Goal: Use online tool/utility: Use online tool/utility

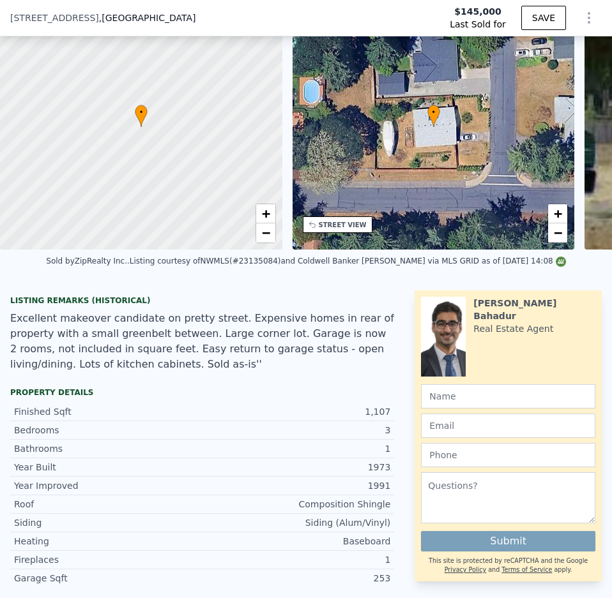
scroll to position [67, 0]
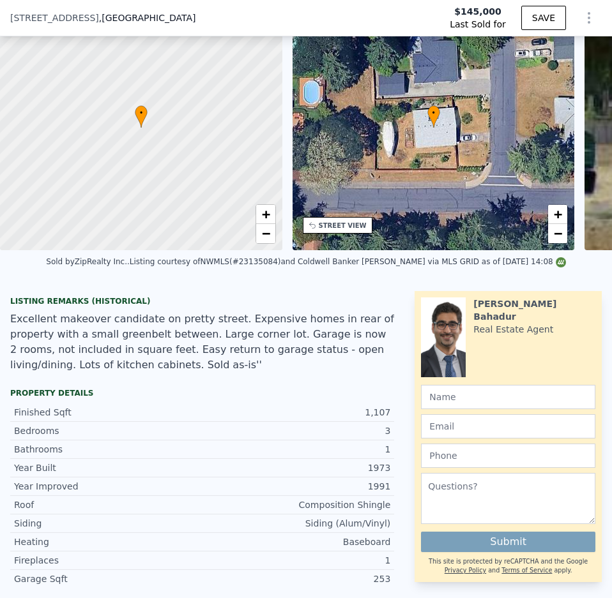
click at [72, 366] on div "Excellent makeover candidate on pretty street. Expensive homes in rear of prope…" at bounding box center [202, 342] width 384 height 61
type input "$ 536,000"
type input "$ 341,849"
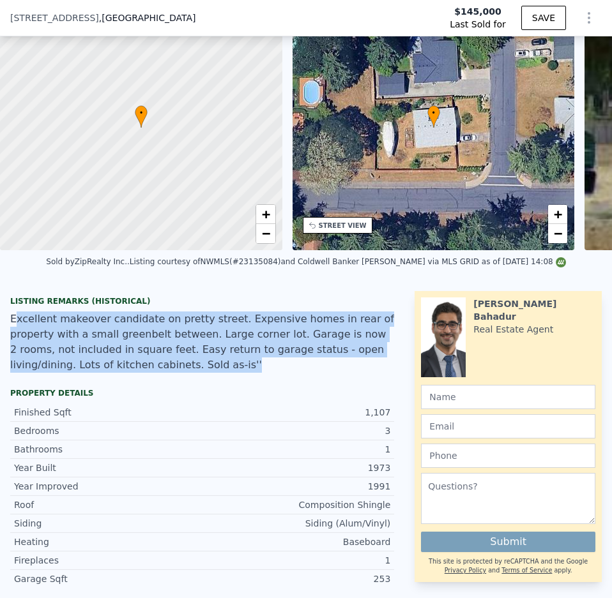
drag, startPoint x: 183, startPoint y: 372, endPoint x: 13, endPoint y: 335, distance: 173.8
click at [13, 335] on div "Excellent makeover candidate on pretty street. Expensive homes in rear of prope…" at bounding box center [202, 342] width 384 height 61
drag, startPoint x: 185, startPoint y: 375, endPoint x: 63, endPoint y: 333, distance: 128.8
click at [63, 333] on div "Excellent makeover candidate on pretty street. Expensive homes in rear of prope…" at bounding box center [202, 342] width 384 height 61
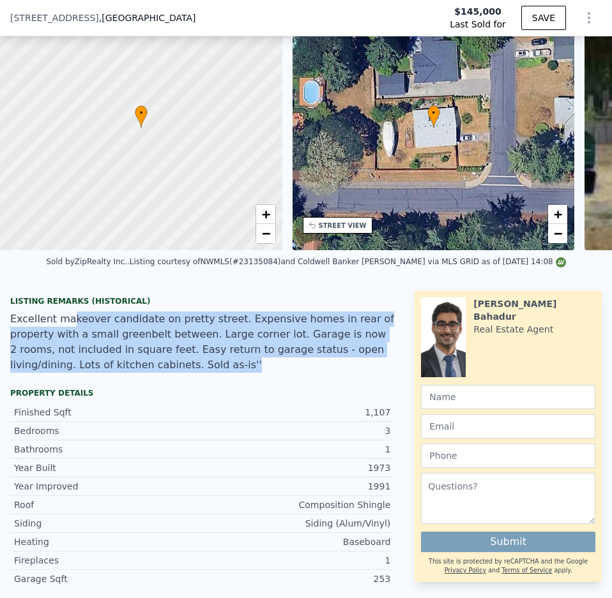
click at [63, 333] on div "Excellent makeover candidate on pretty street. Expensive homes in rear of prope…" at bounding box center [202, 342] width 384 height 61
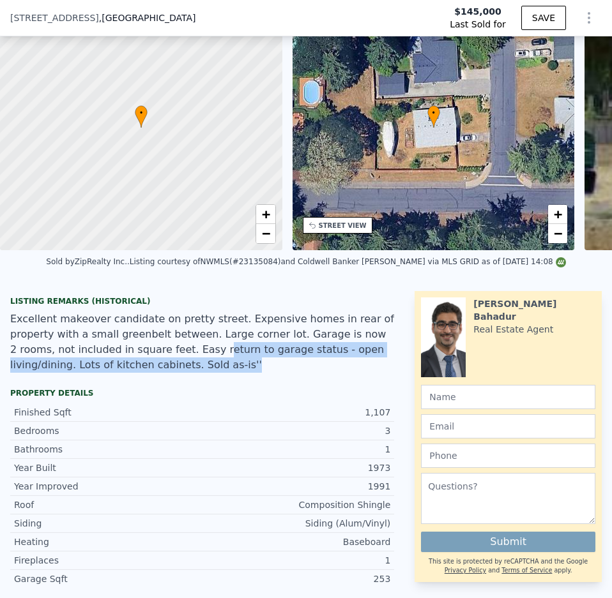
drag, startPoint x: 90, startPoint y: 356, endPoint x: 90, endPoint y: 372, distance: 16.0
click at [90, 372] on div "Excellent makeover candidate on pretty street. Expensive homes in rear of prope…" at bounding box center [202, 342] width 384 height 61
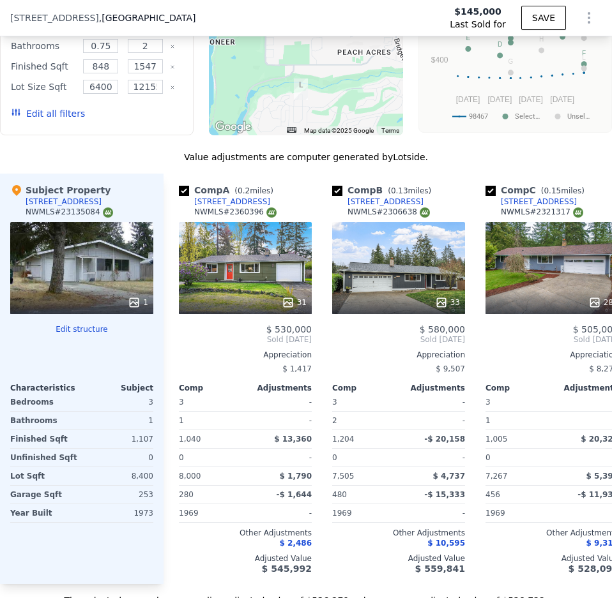
scroll to position [2037, 0]
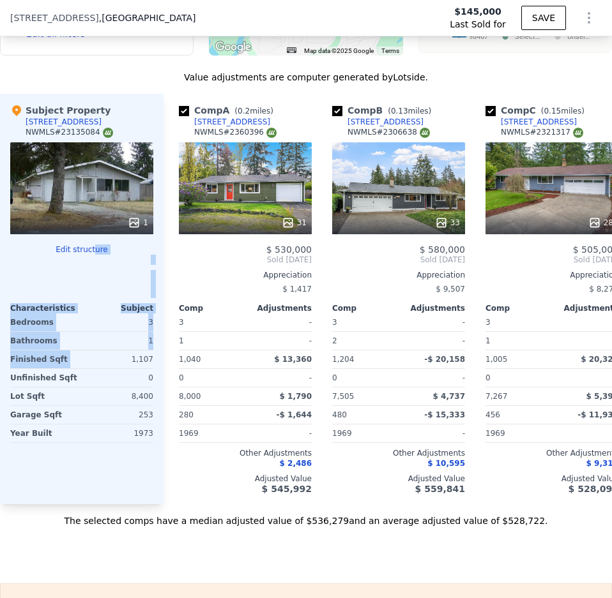
drag, startPoint x: 116, startPoint y: 366, endPoint x: 92, endPoint y: 245, distance: 124.3
click at [92, 245] on div "Subject Property 5514 Bristonwood Dr W NWMLS # 23135084 1 Edit structure Charac…" at bounding box center [81, 299] width 163 height 411
click at [95, 280] on div at bounding box center [81, 275] width 143 height 10
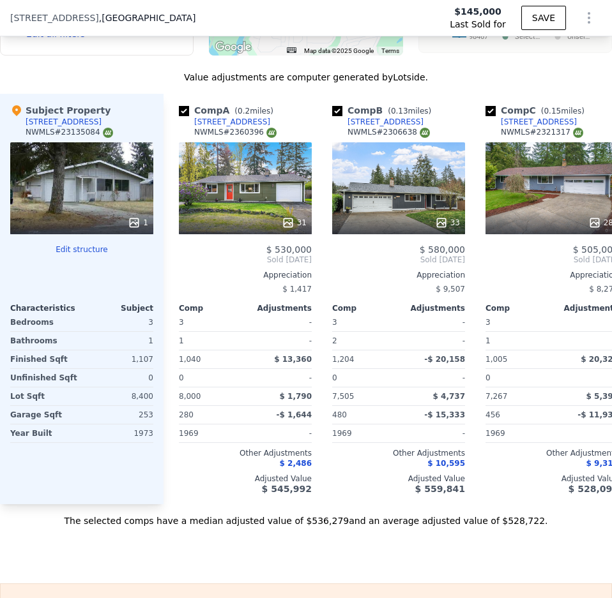
click at [89, 255] on button "Edit structure" at bounding box center [81, 250] width 143 height 10
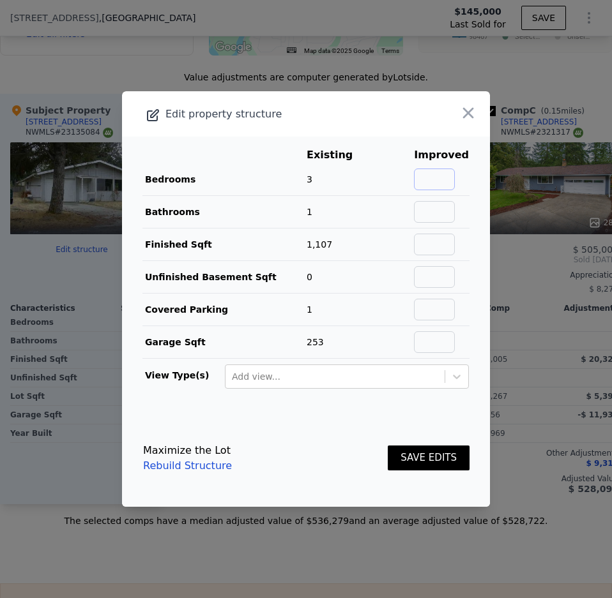
click at [441, 182] on input "text" at bounding box center [434, 180] width 41 height 22
type input "3"
type input "4"
click at [419, 464] on button "SAVE EDITS" at bounding box center [429, 458] width 82 height 25
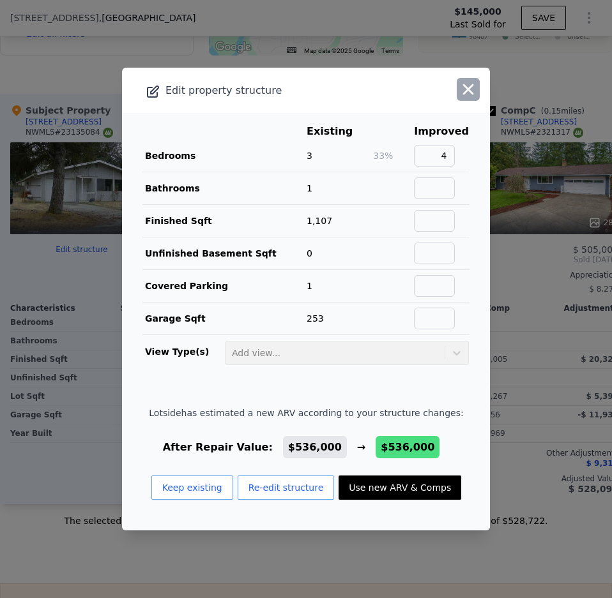
click at [463, 87] on icon "button" at bounding box center [468, 89] width 18 height 18
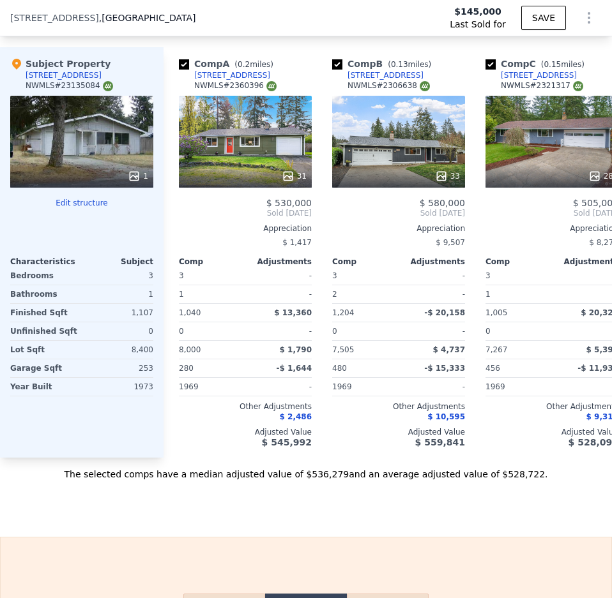
scroll to position [2085, 0]
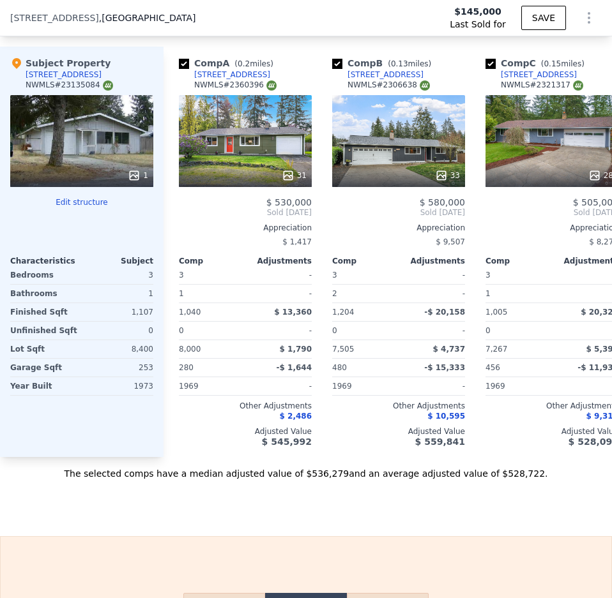
click at [88, 208] on button "Edit structure" at bounding box center [81, 202] width 143 height 10
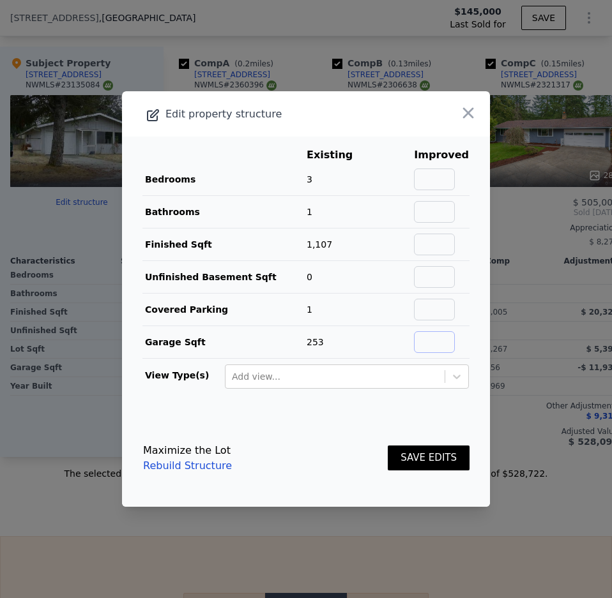
click at [437, 342] on input "text" at bounding box center [434, 342] width 41 height 22
type input "0"
click at [441, 244] on input "text" at bounding box center [434, 245] width 41 height 22
click at [444, 181] on input "text" at bounding box center [434, 180] width 41 height 22
type input "4"
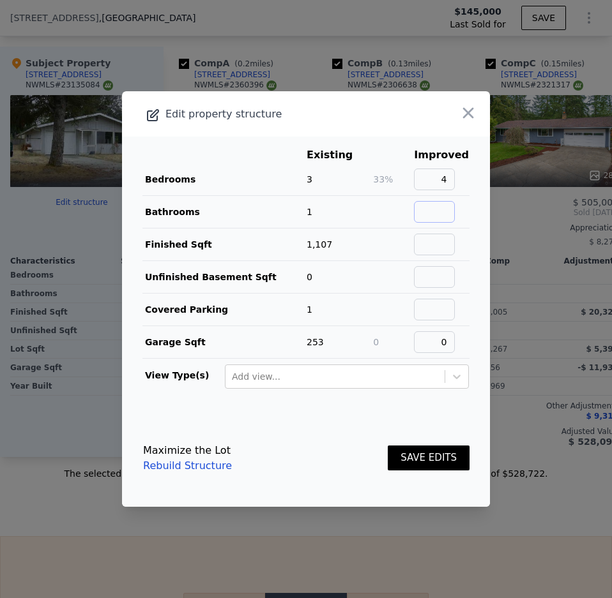
click at [431, 206] on input "text" at bounding box center [434, 212] width 41 height 22
click at [440, 241] on input "text" at bounding box center [434, 245] width 41 height 22
type input "1360"
click at [431, 459] on button "SAVE EDITS" at bounding box center [429, 458] width 82 height 25
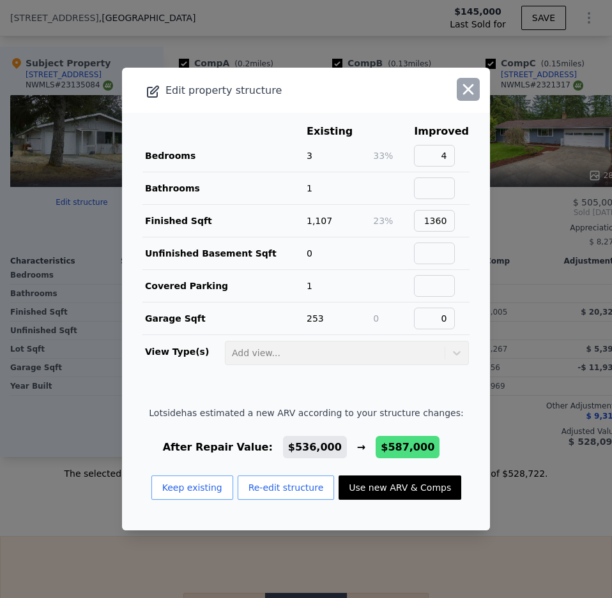
click at [464, 92] on icon "button" at bounding box center [468, 89] width 18 height 18
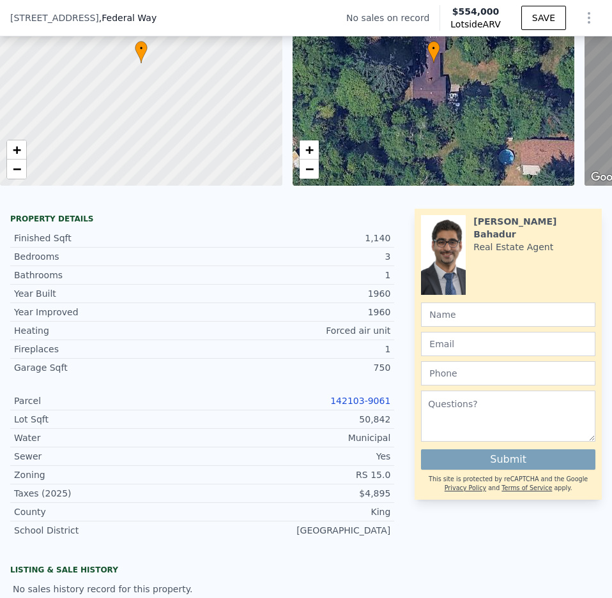
scroll to position [131, 0]
